Goal: Check status: Check status

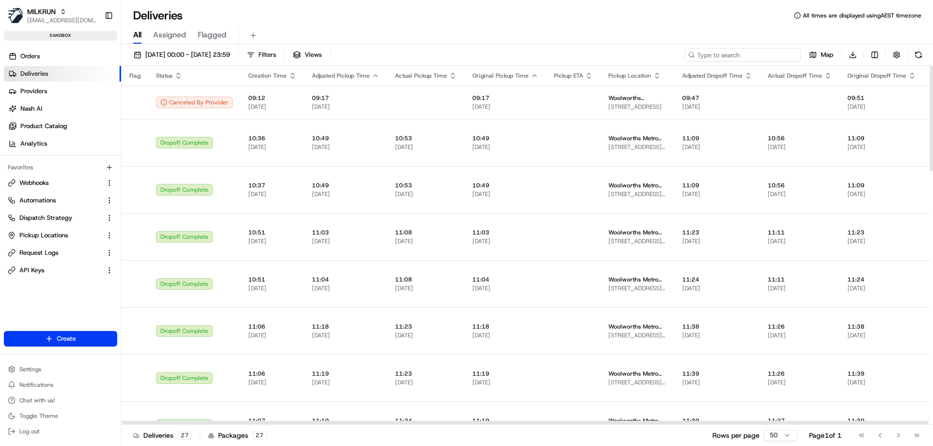
click at [774, 56] on input at bounding box center [742, 55] width 117 height 14
paste input "job_MRtnPB9BatMrtGaYPPjPbx"
type input "job_MRtnPB9BatMrtGaYPPjPbx"
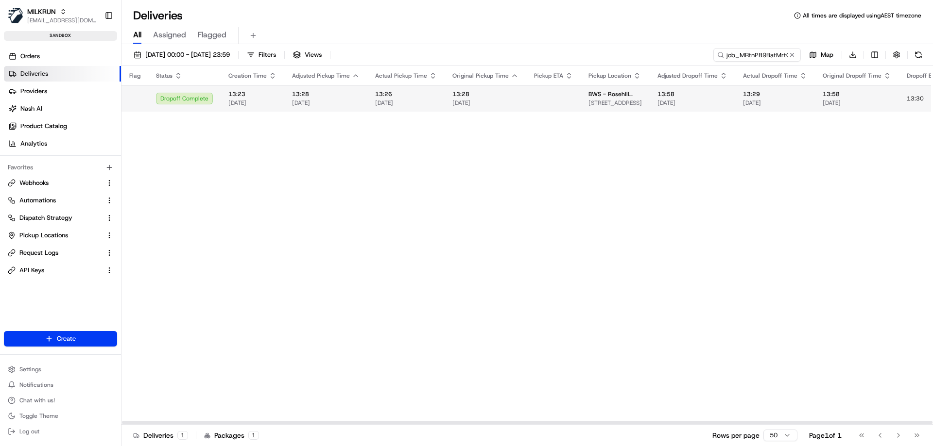
click at [909, 97] on span "13:30" at bounding box center [914, 99] width 17 height 8
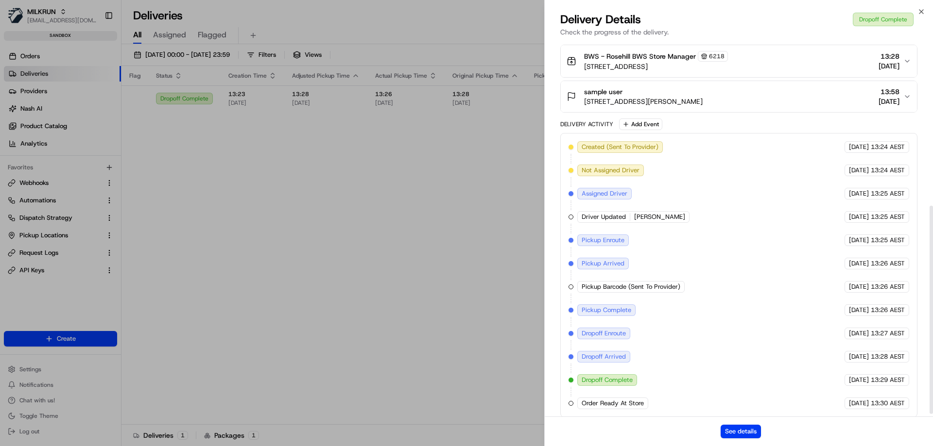
scroll to position [302, 0]
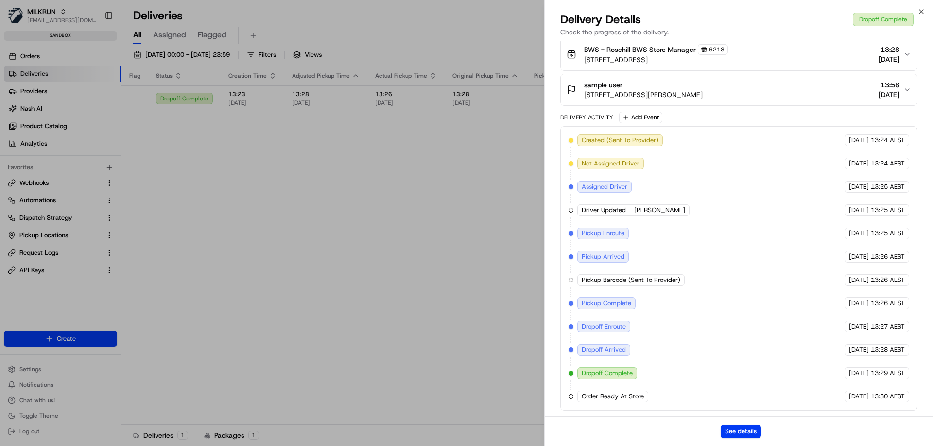
drag, startPoint x: 857, startPoint y: 396, endPoint x: 893, endPoint y: 398, distance: 36.5
click at [893, 398] on div "[DATE] 13:30 AEST" at bounding box center [876, 397] width 65 height 12
click at [896, 397] on span "13:30 AEST" at bounding box center [887, 397] width 34 height 9
click at [923, 13] on icon "button" at bounding box center [921, 12] width 8 height 8
